Goal: Navigation & Orientation: Find specific page/section

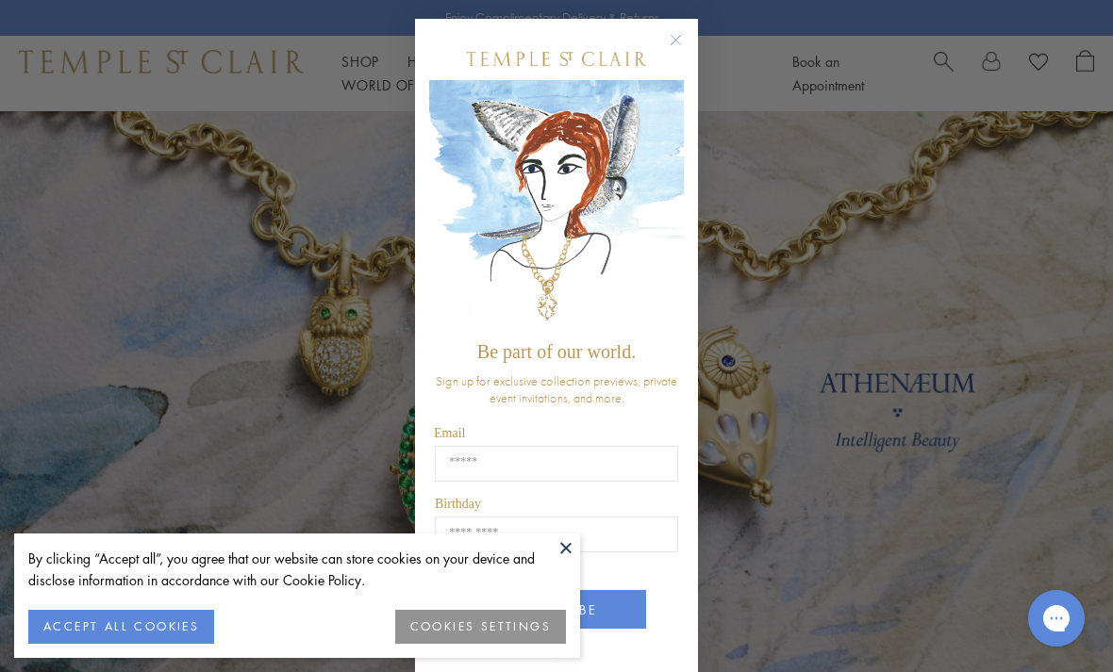
click at [554, 547] on button at bounding box center [566, 548] width 28 height 28
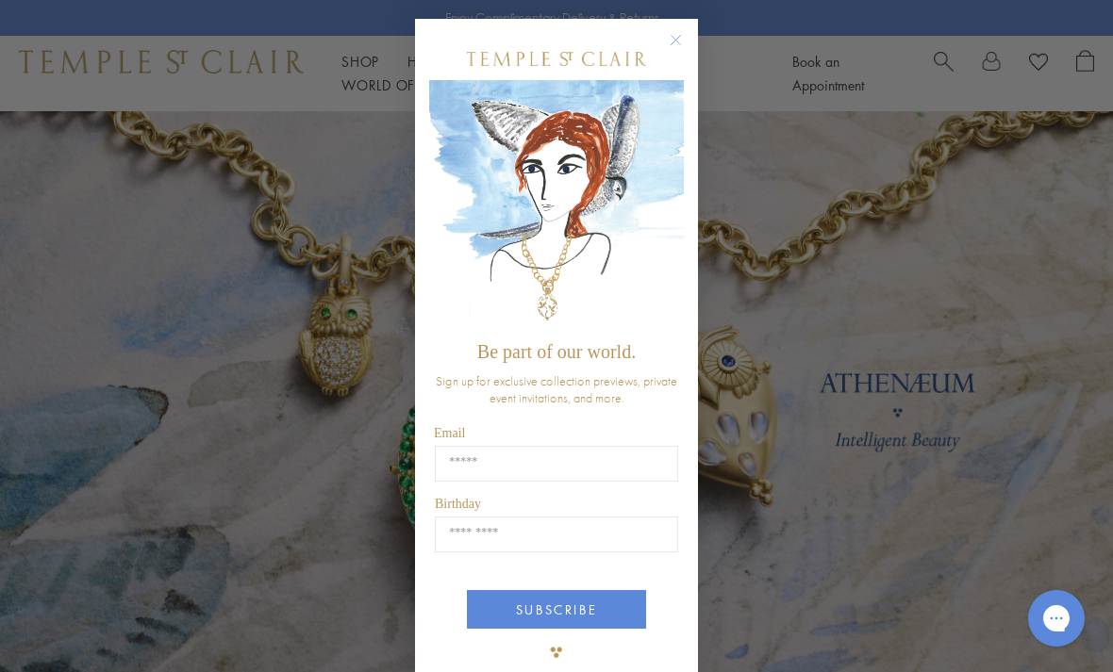
click at [675, 41] on icon "Close dialog" at bounding box center [675, 40] width 9 height 9
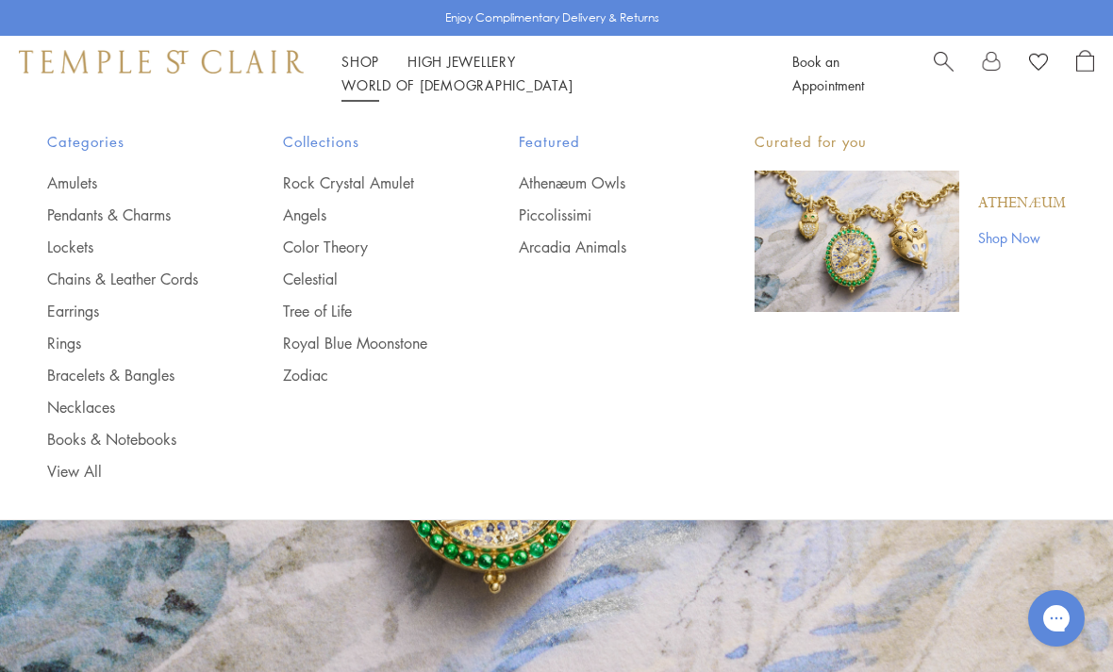
click at [70, 247] on link "Lockets" at bounding box center [127, 247] width 160 height 21
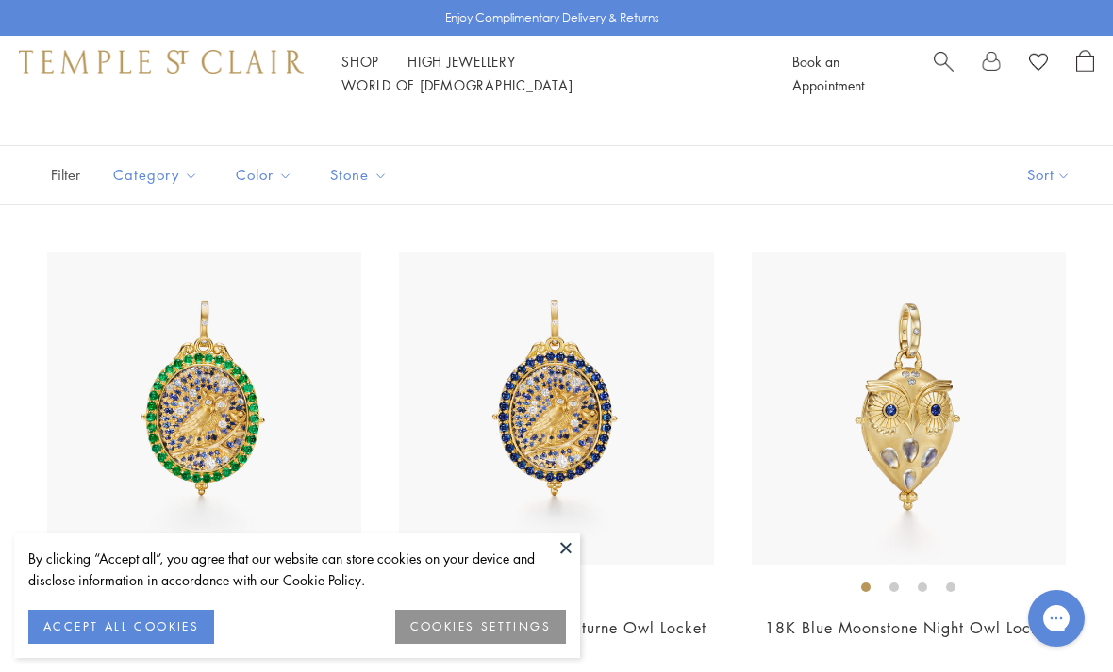
scroll to position [99, 0]
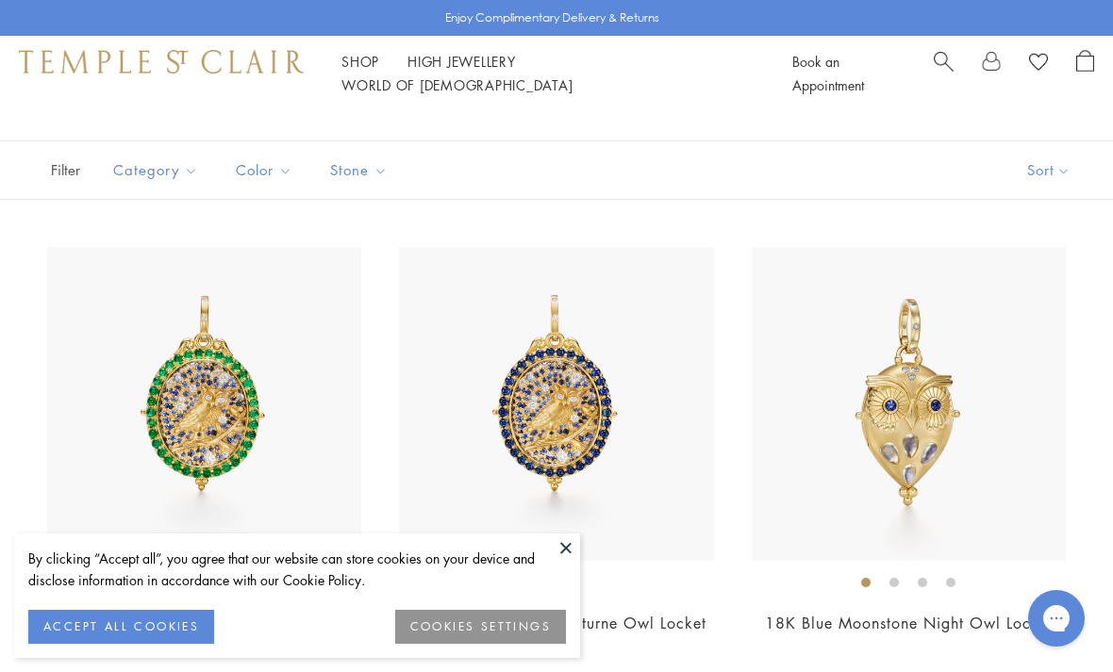
click at [563, 562] on button at bounding box center [566, 548] width 28 height 28
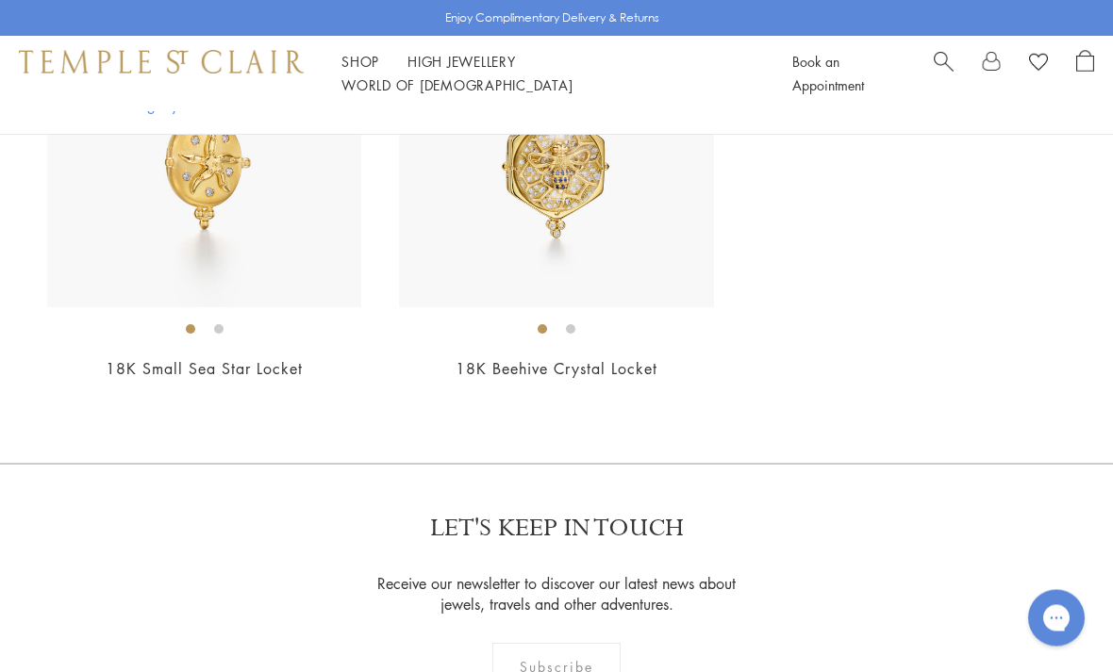
scroll to position [3172, 0]
click at [469, 406] on div "$30,000" at bounding box center [556, 396] width 314 height 22
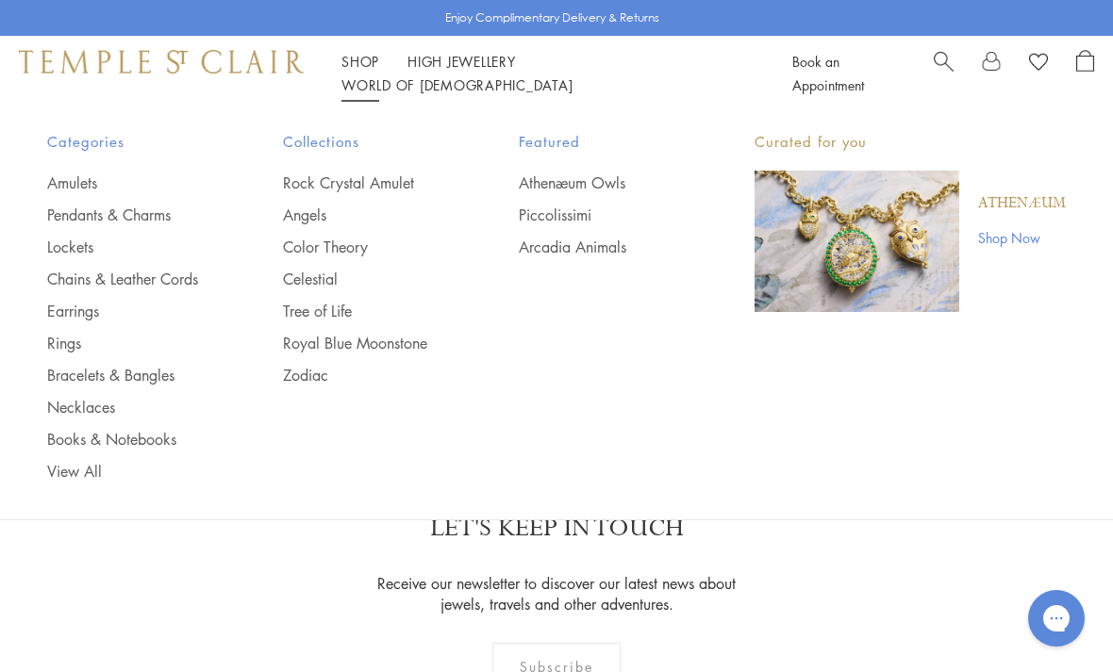
click at [136, 429] on link "Books & Notebooks" at bounding box center [127, 439] width 160 height 21
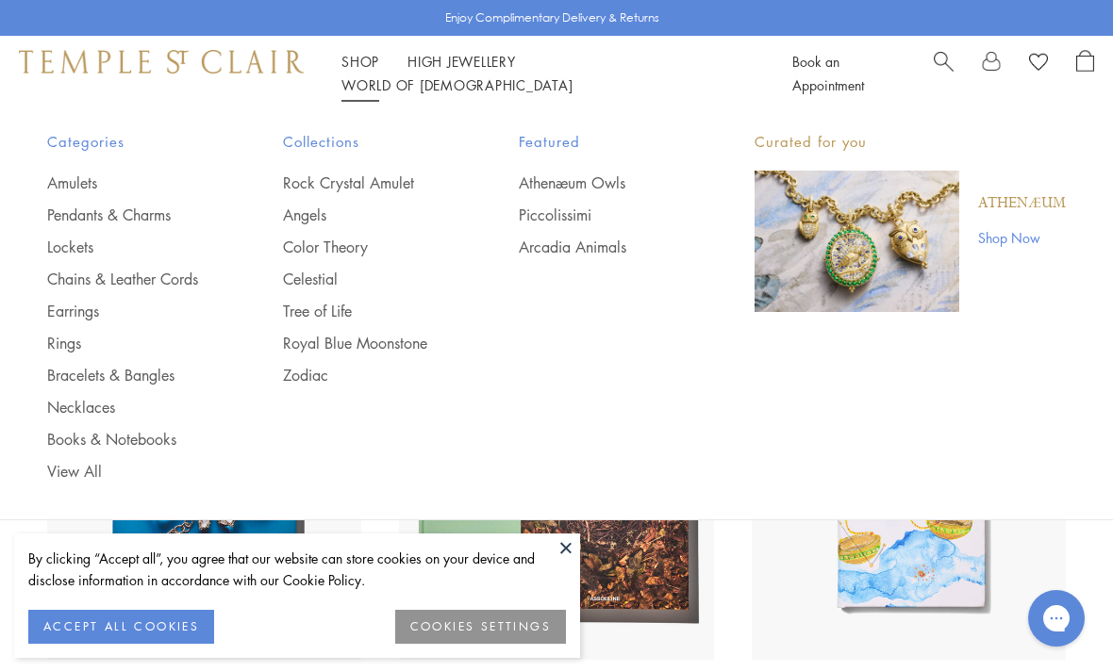
click at [74, 301] on link "Earrings" at bounding box center [127, 311] width 160 height 21
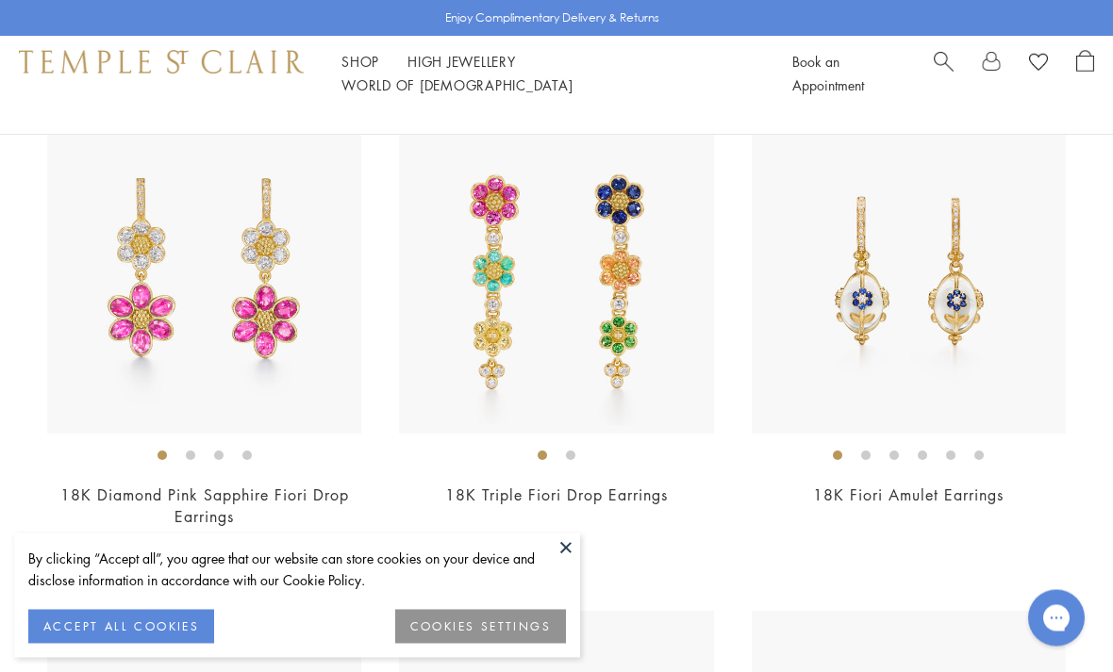
scroll to position [4476, 0]
click at [563, 562] on button at bounding box center [566, 548] width 28 height 28
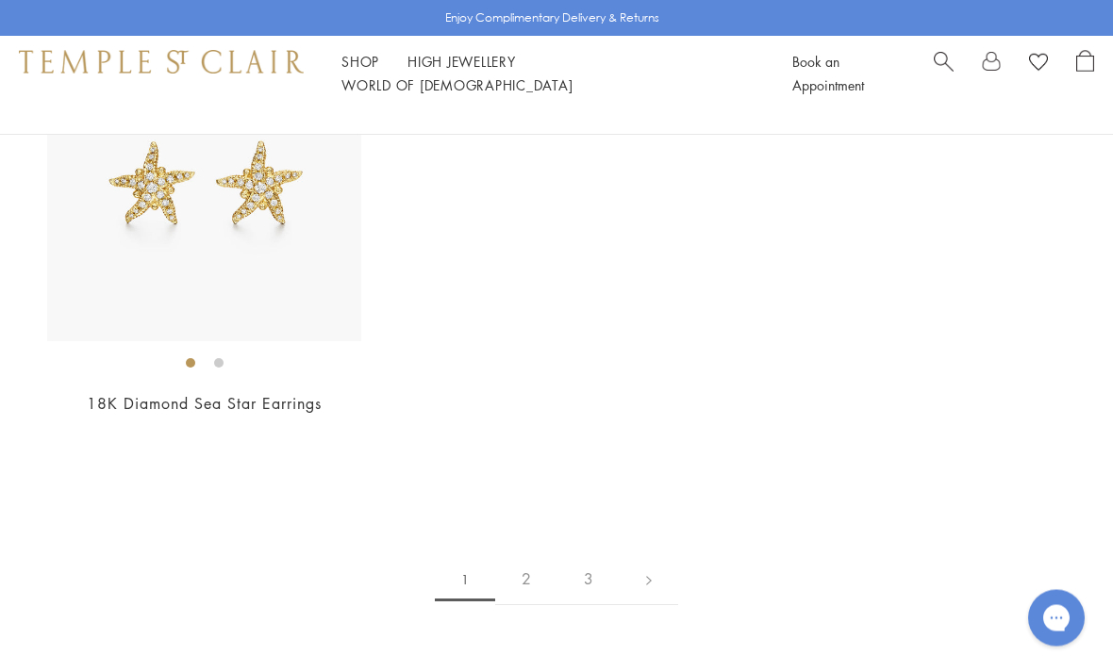
scroll to position [8348, 0]
click at [519, 567] on link "2" at bounding box center [526, 579] width 62 height 52
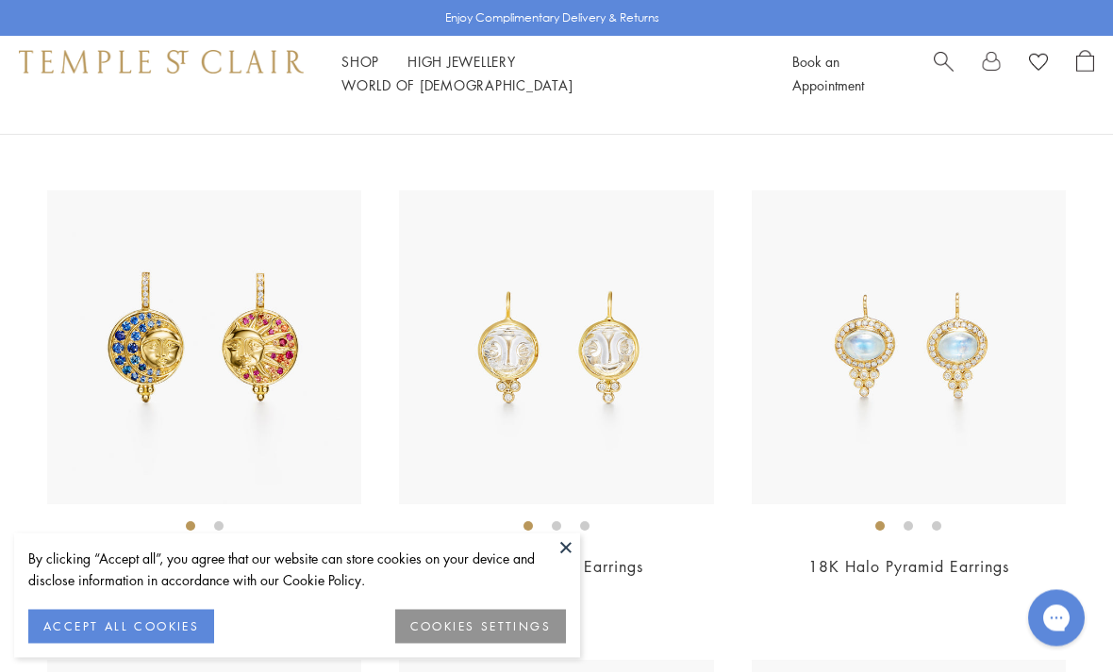
scroll to position [1566, 0]
click at [569, 562] on button at bounding box center [566, 548] width 28 height 28
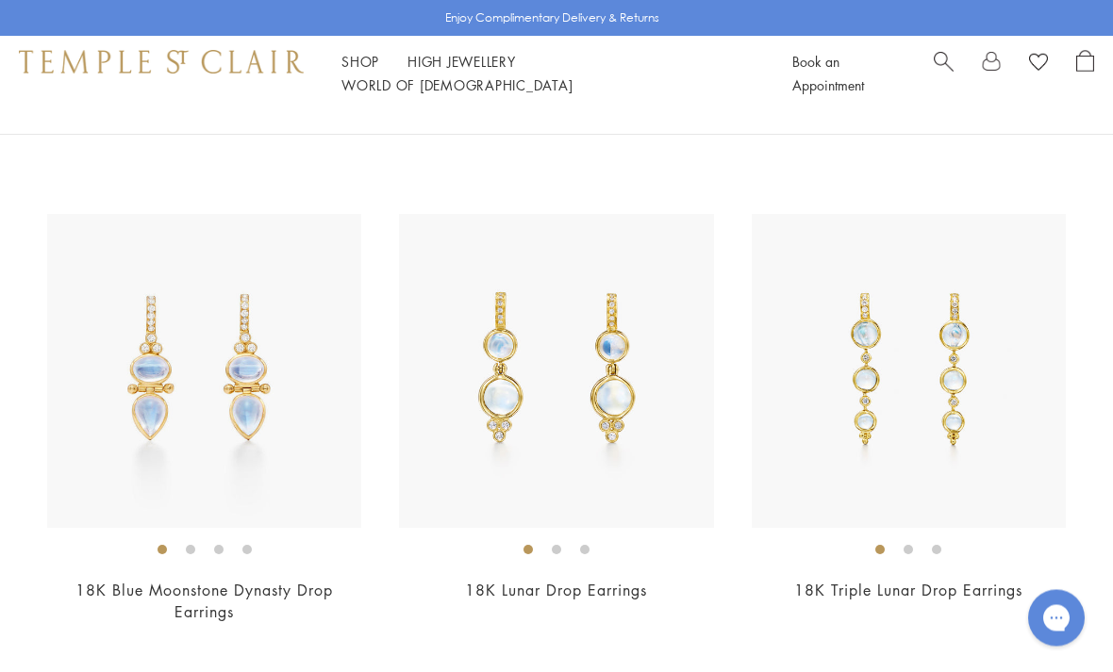
scroll to position [4897, 0]
